Goal: Task Accomplishment & Management: Complete application form

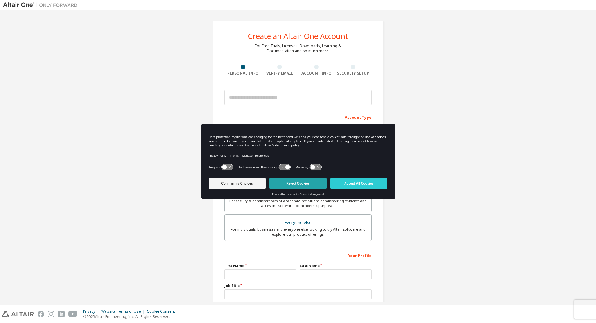
click at [281, 186] on button "Reject Cookies" at bounding box center [298, 183] width 57 height 11
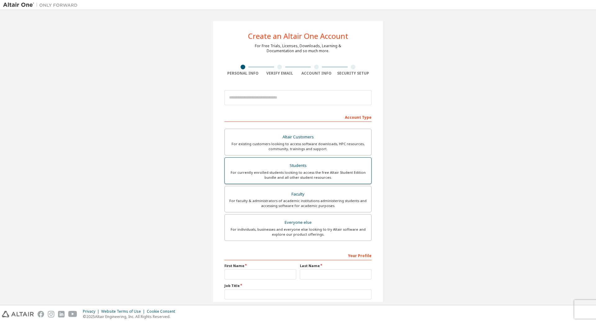
click at [309, 171] on div "For currently enrolled students looking to access the free Altair Student Editi…" at bounding box center [298, 175] width 139 height 10
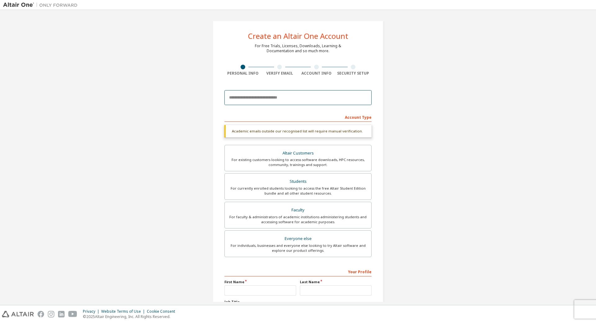
click at [300, 104] on input "email" at bounding box center [298, 97] width 147 height 15
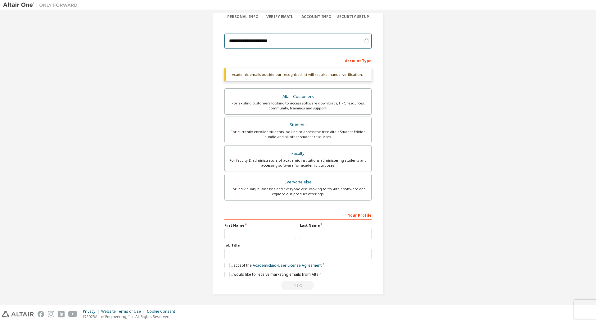
type input "**********"
click at [283, 230] on input "text" at bounding box center [261, 234] width 72 height 10
type input "*****"
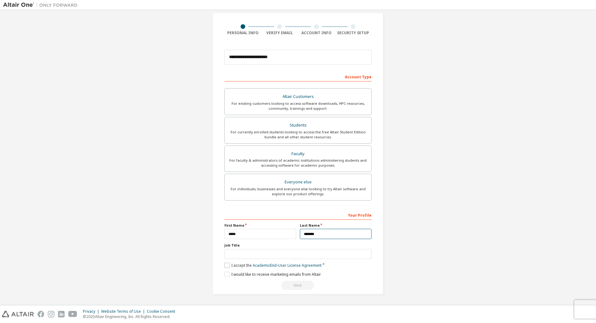
type input "*******"
click at [227, 265] on label "I accept the Academic End-User License Agreement" at bounding box center [273, 264] width 97 height 5
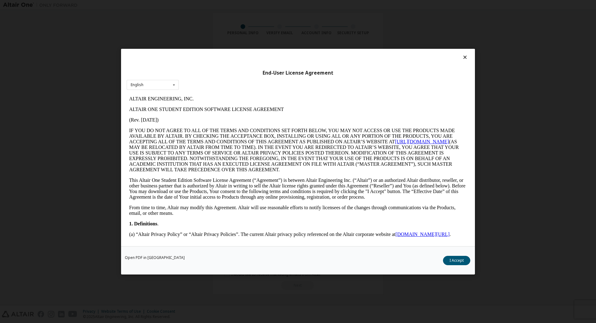
scroll to position [0, 0]
click at [511, 245] on div "End-User License Agreement English English Open PDF in [GEOGRAPHIC_DATA] I Acce…" at bounding box center [298, 161] width 596 height 323
click at [458, 261] on button "I Accept" at bounding box center [456, 259] width 27 height 9
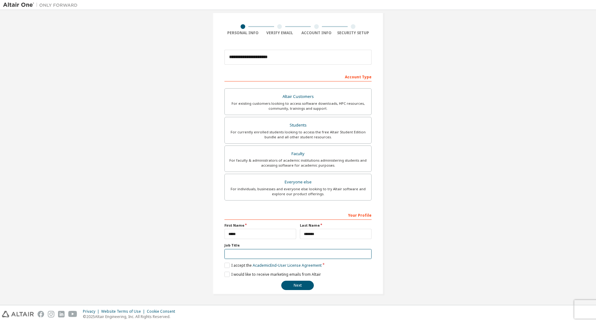
click at [249, 253] on input "text" at bounding box center [298, 254] width 147 height 10
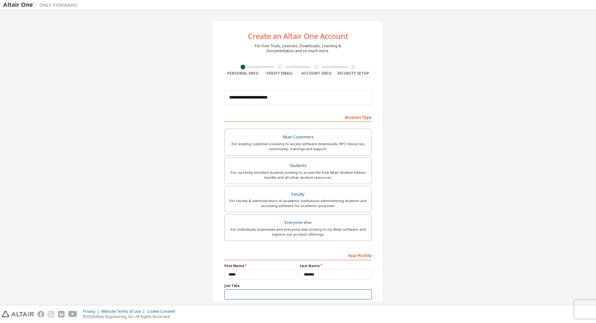
scroll to position [40, 0]
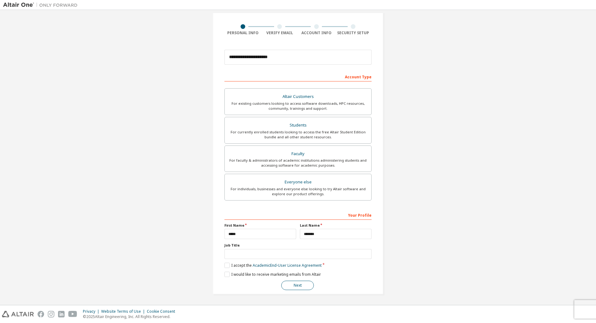
click at [305, 285] on button "Next" at bounding box center [297, 284] width 33 height 9
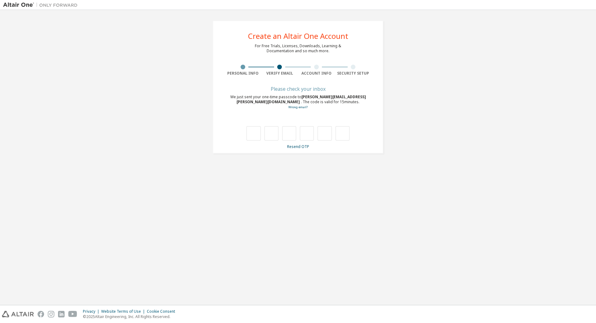
scroll to position [0, 0]
type input "*"
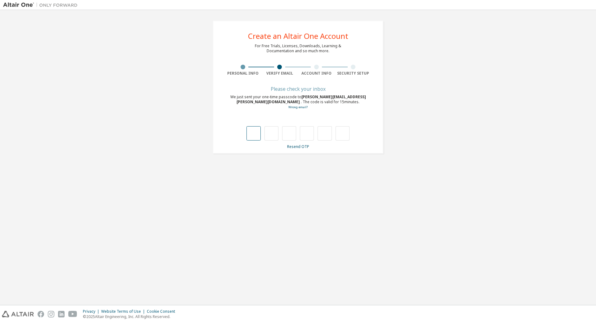
type input "*"
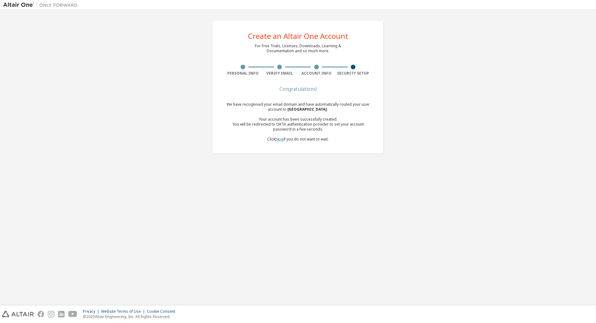
click at [280, 139] on link "here" at bounding box center [279, 138] width 8 height 5
